Goal: Task Accomplishment & Management: Use online tool/utility

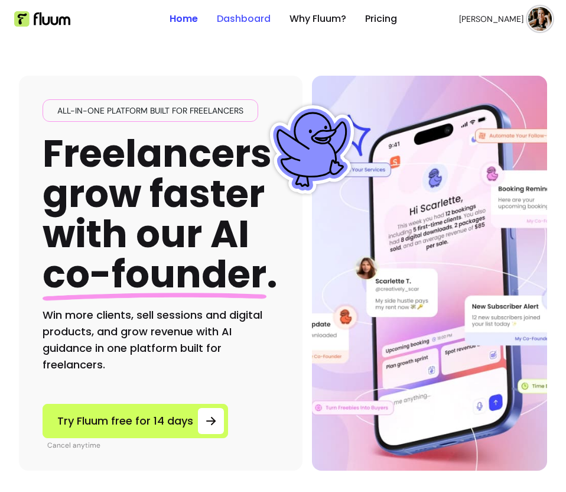
click at [240, 18] on link "Dashboard" at bounding box center [244, 19] width 54 height 14
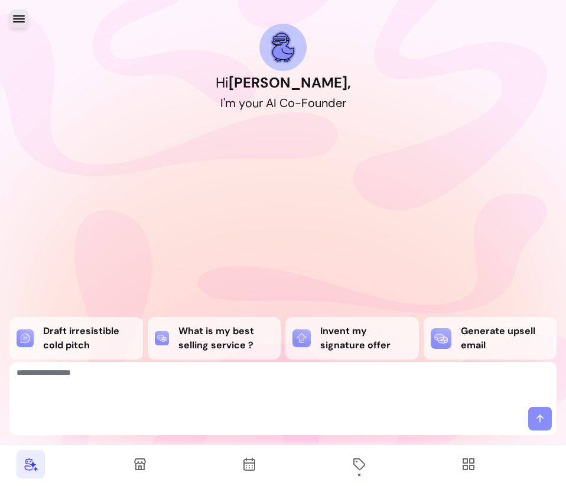
click at [18, 21] on icon "button" at bounding box center [19, 19] width 14 height 14
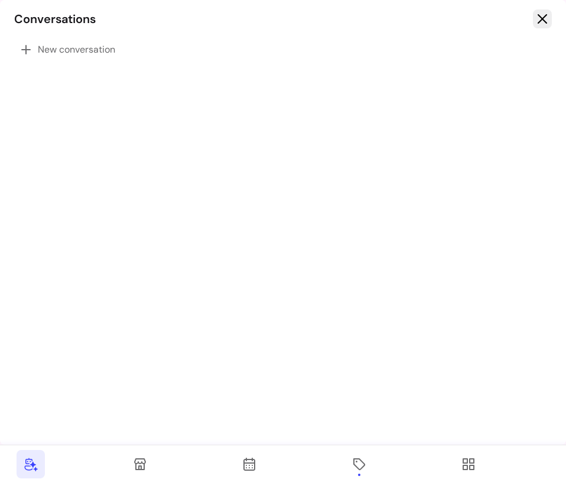
click at [543, 22] on icon "button" at bounding box center [543, 19] width 14 height 14
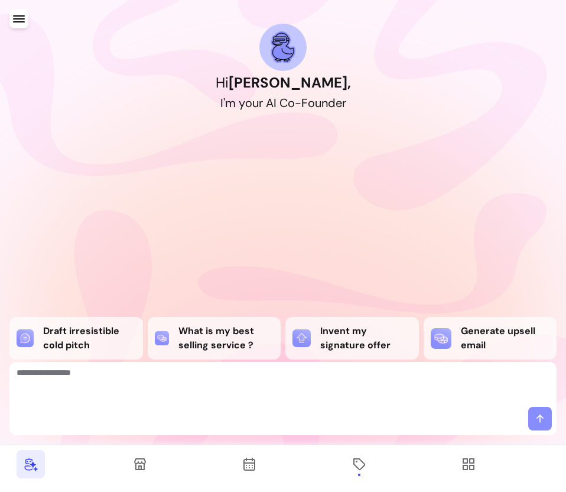
click at [145, 462] on icon at bounding box center [140, 464] width 12 height 12
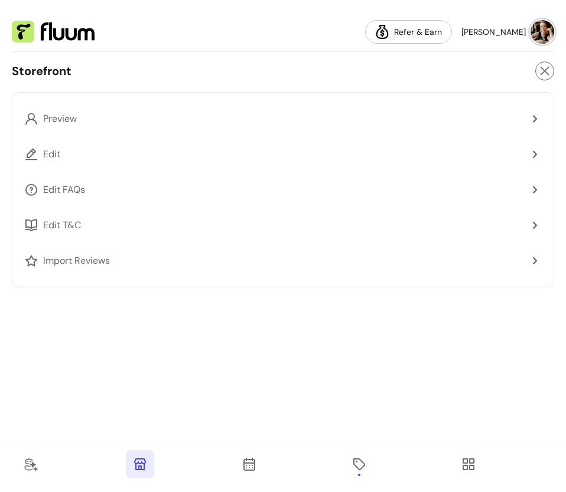
click at [471, 466] on icon at bounding box center [469, 464] width 14 height 14
click at [250, 464] on icon at bounding box center [249, 464] width 14 height 14
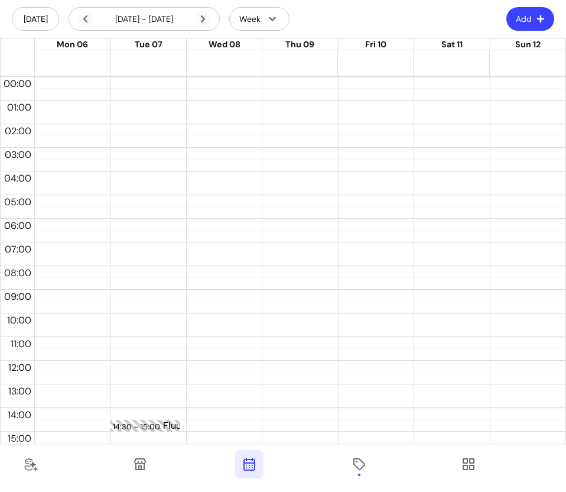
click at [148, 465] on span at bounding box center [140, 464] width 28 height 28
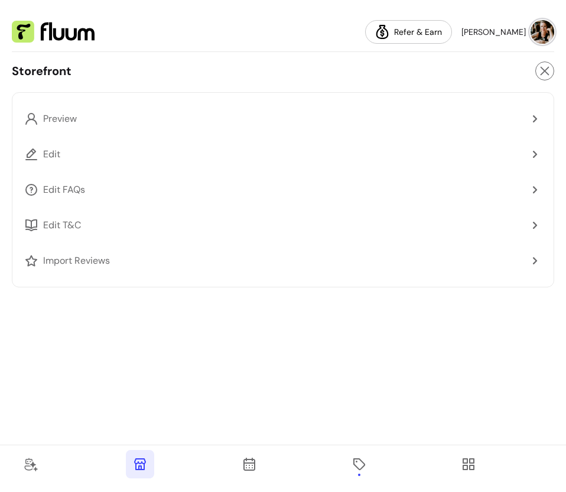
click at [28, 465] on icon at bounding box center [31, 464] width 14 height 14
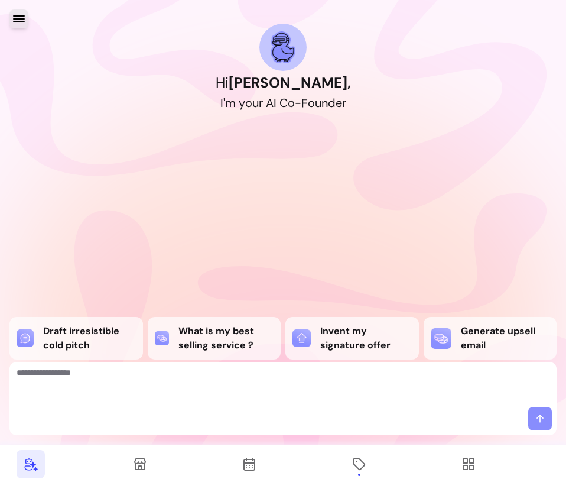
click at [21, 19] on icon "button" at bounding box center [19, 18] width 12 height 7
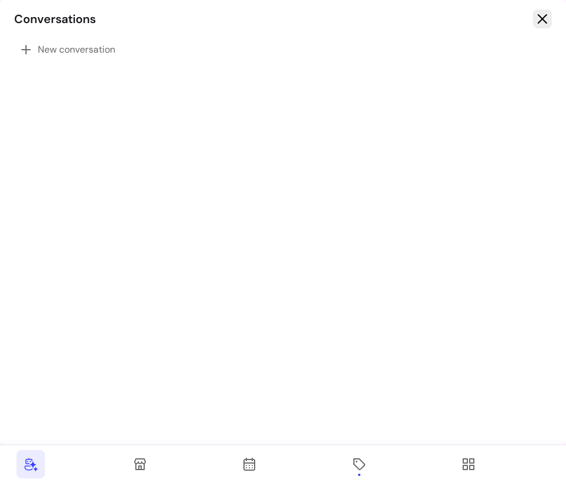
click at [549, 20] on icon "button" at bounding box center [543, 19] width 14 height 14
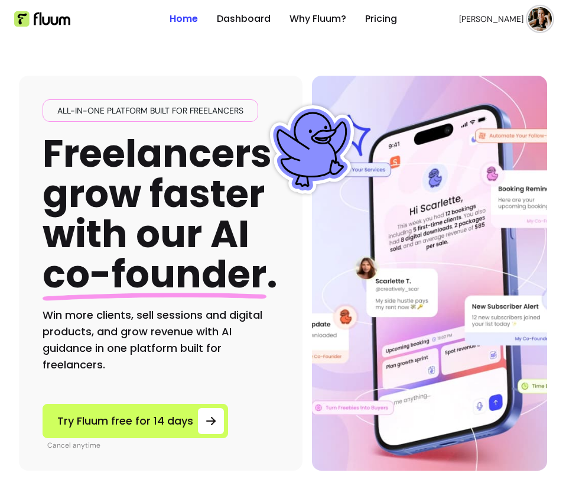
click at [531, 11] on img at bounding box center [541, 19] width 24 height 24
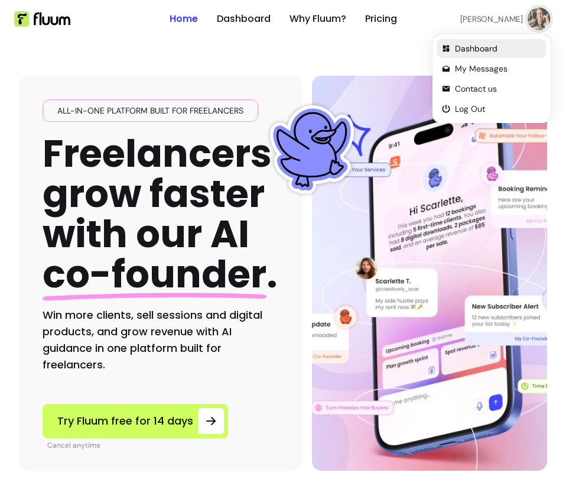
click at [465, 49] on span "Dashboard" at bounding box center [498, 49] width 86 height 12
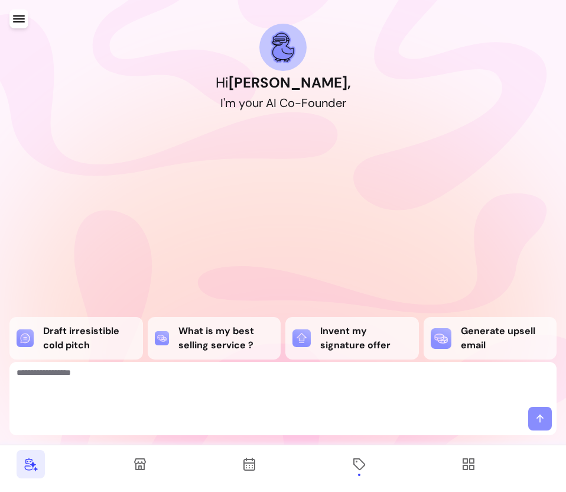
click at [358, 468] on icon at bounding box center [360, 464] width 12 height 12
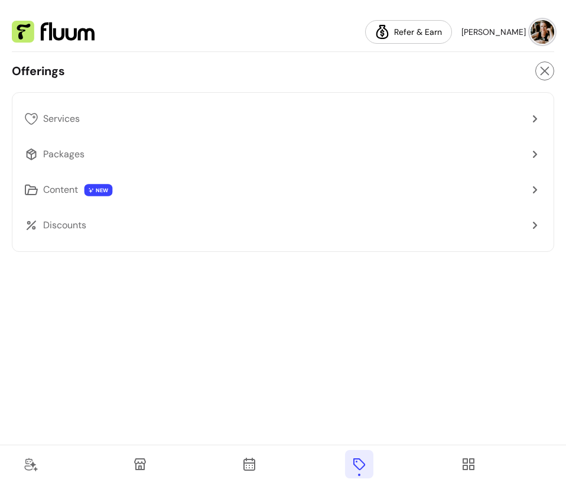
click at [540, 197] on link "Content NEW" at bounding box center [283, 190] width 527 height 28
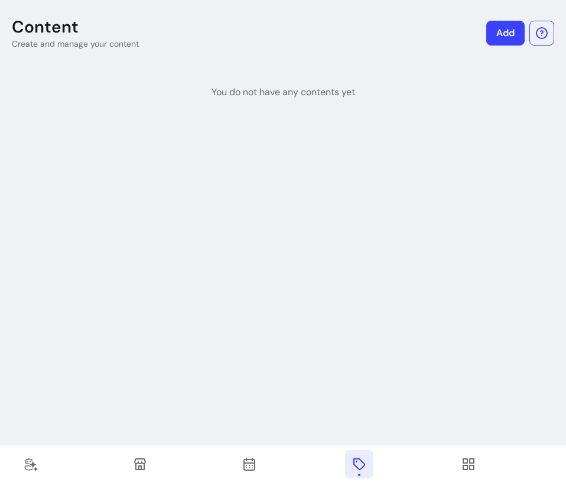
click at [345, 480] on nav at bounding box center [283, 468] width 566 height 47
click at [352, 472] on span at bounding box center [359, 464] width 28 height 28
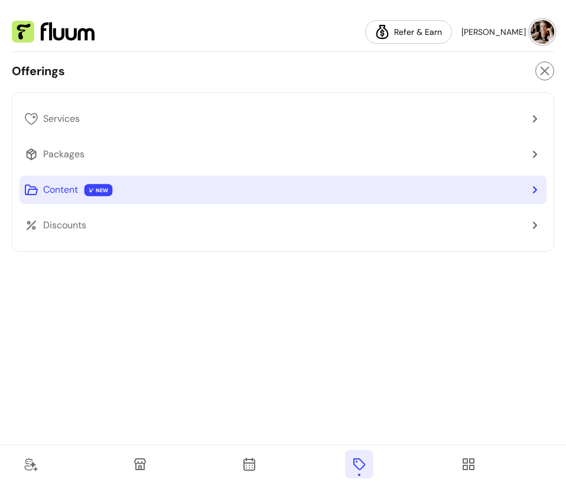
click at [417, 148] on link "Packages" at bounding box center [283, 154] width 527 height 28
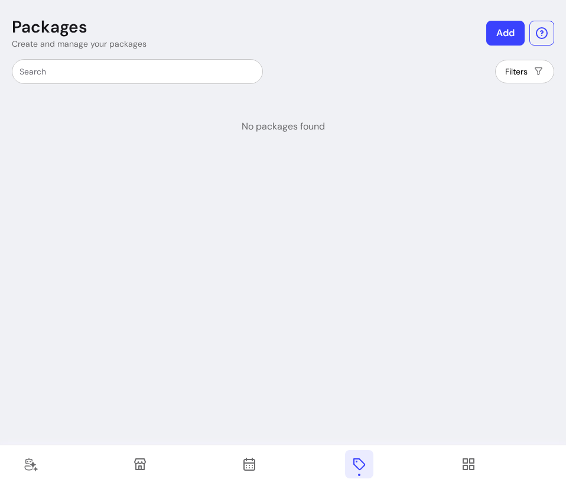
click at [503, 30] on link "Add" at bounding box center [506, 33] width 38 height 25
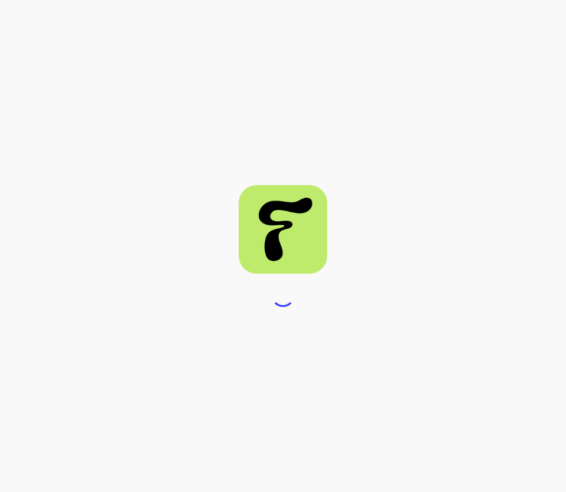
select select "***"
select select "****"
